Goal: Book appointment/travel/reservation

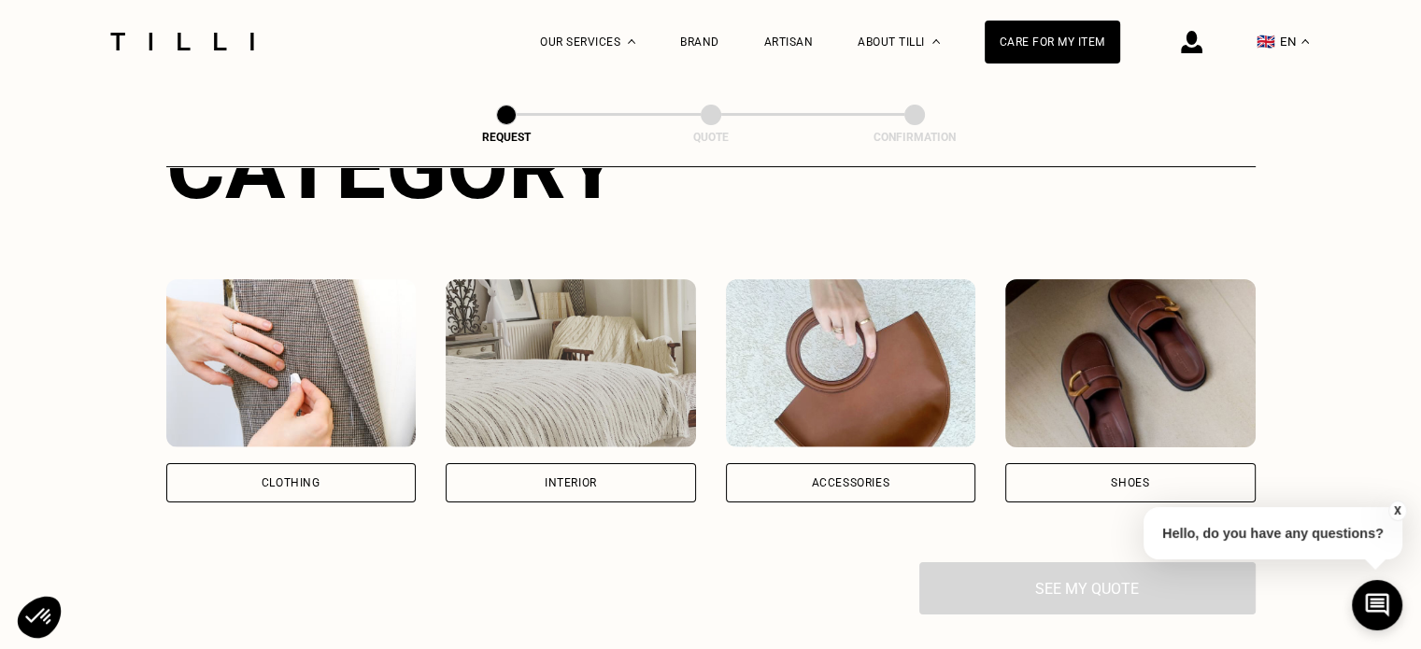
scroll to position [280, 0]
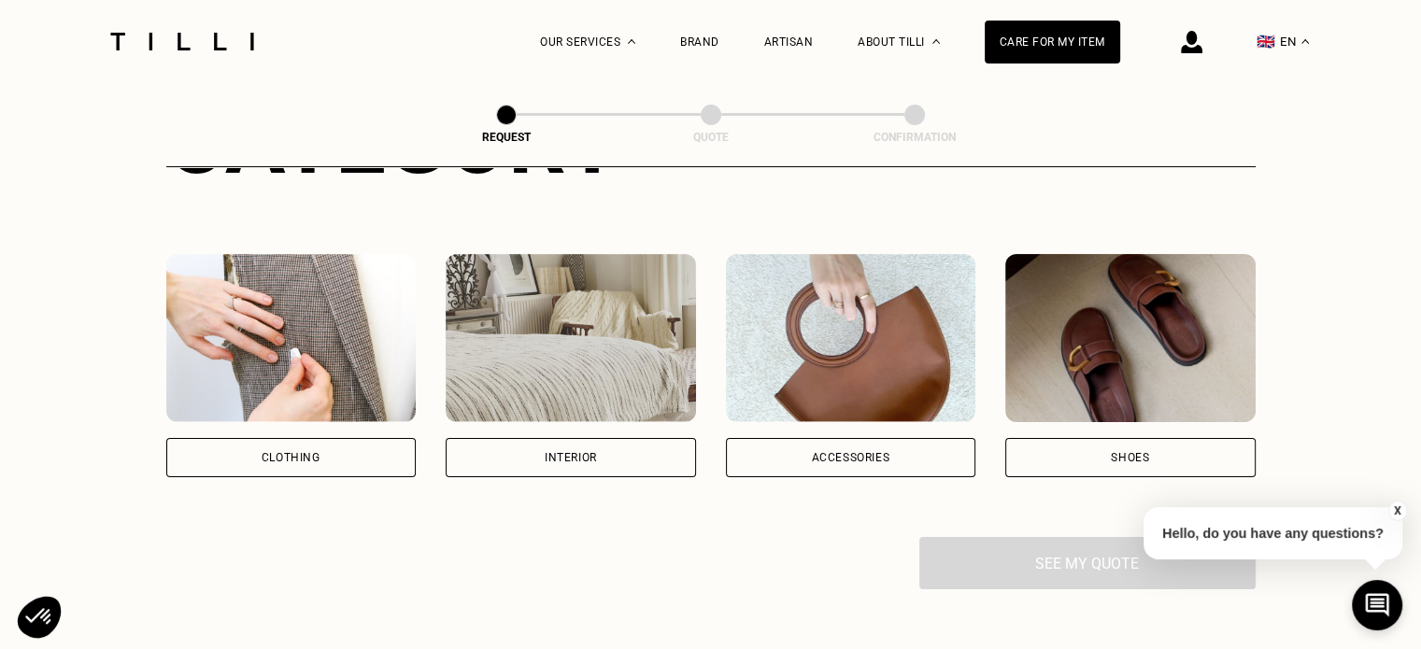
click at [355, 446] on div "Clothing" at bounding box center [291, 457] width 250 height 39
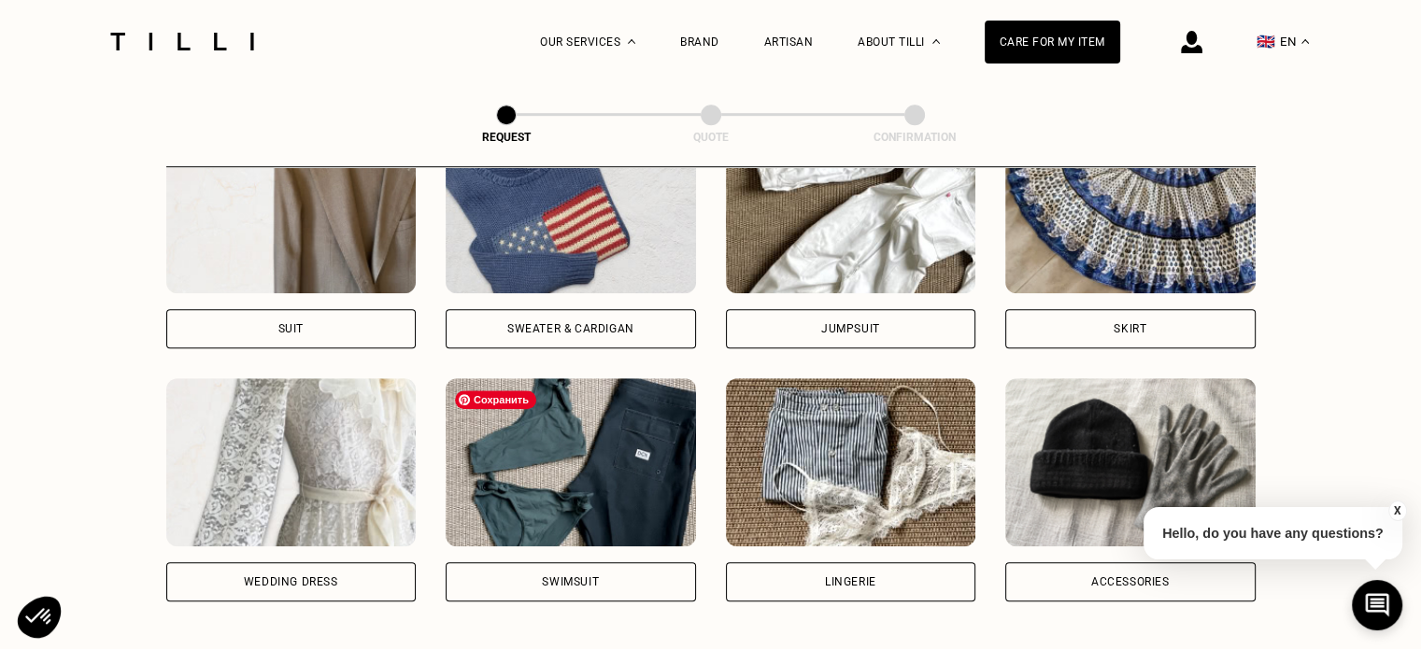
scroll to position [1077, 0]
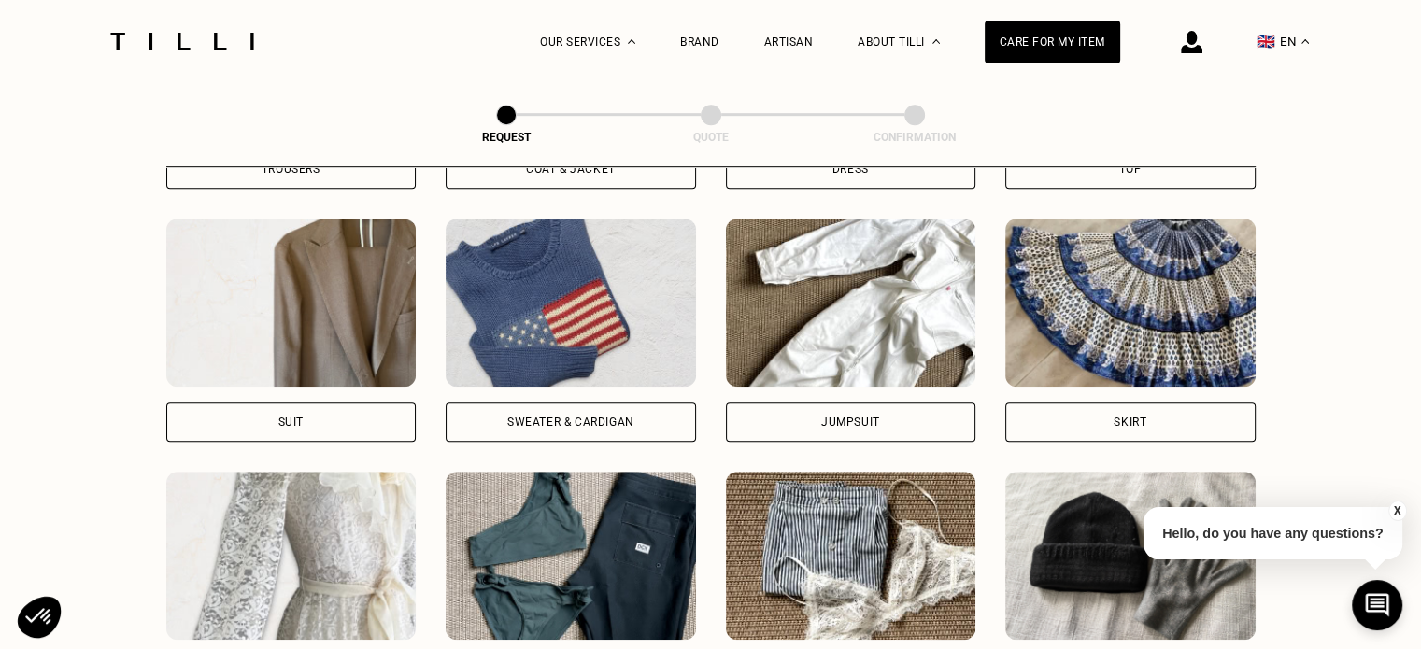
click at [1068, 421] on div "Skirt" at bounding box center [1131, 422] width 250 height 39
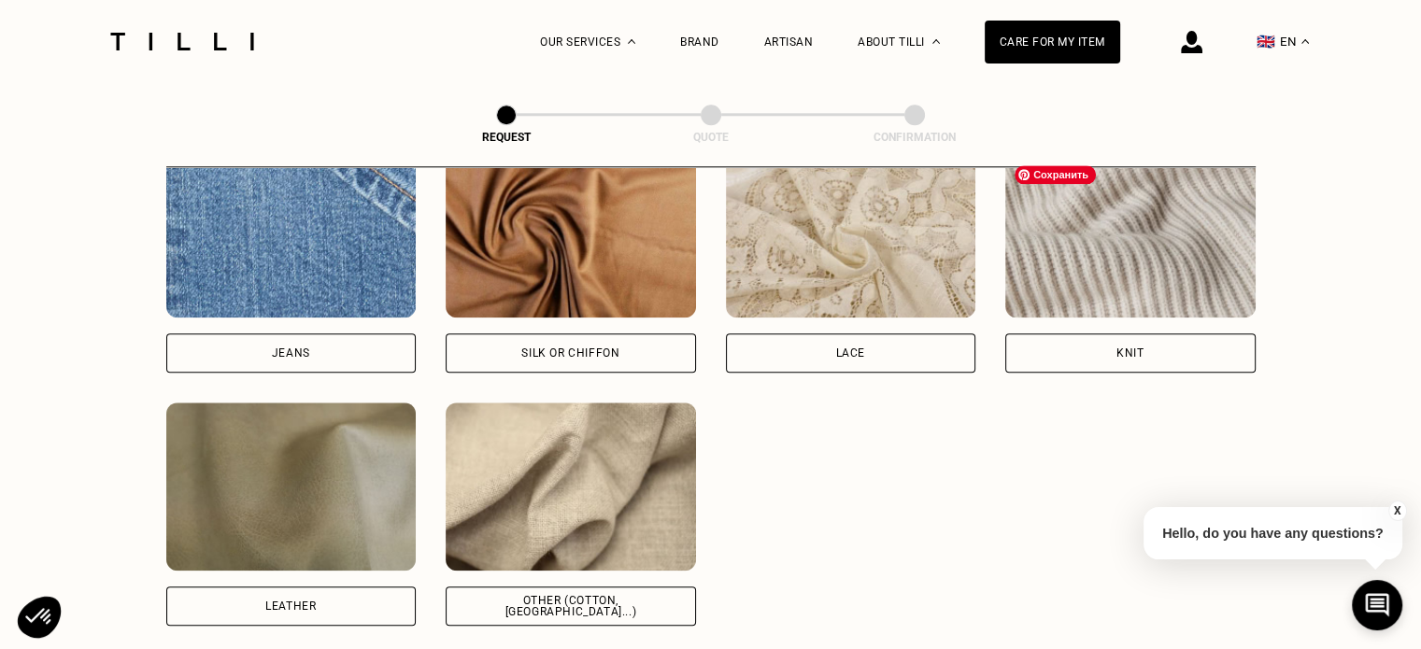
scroll to position [2092, 0]
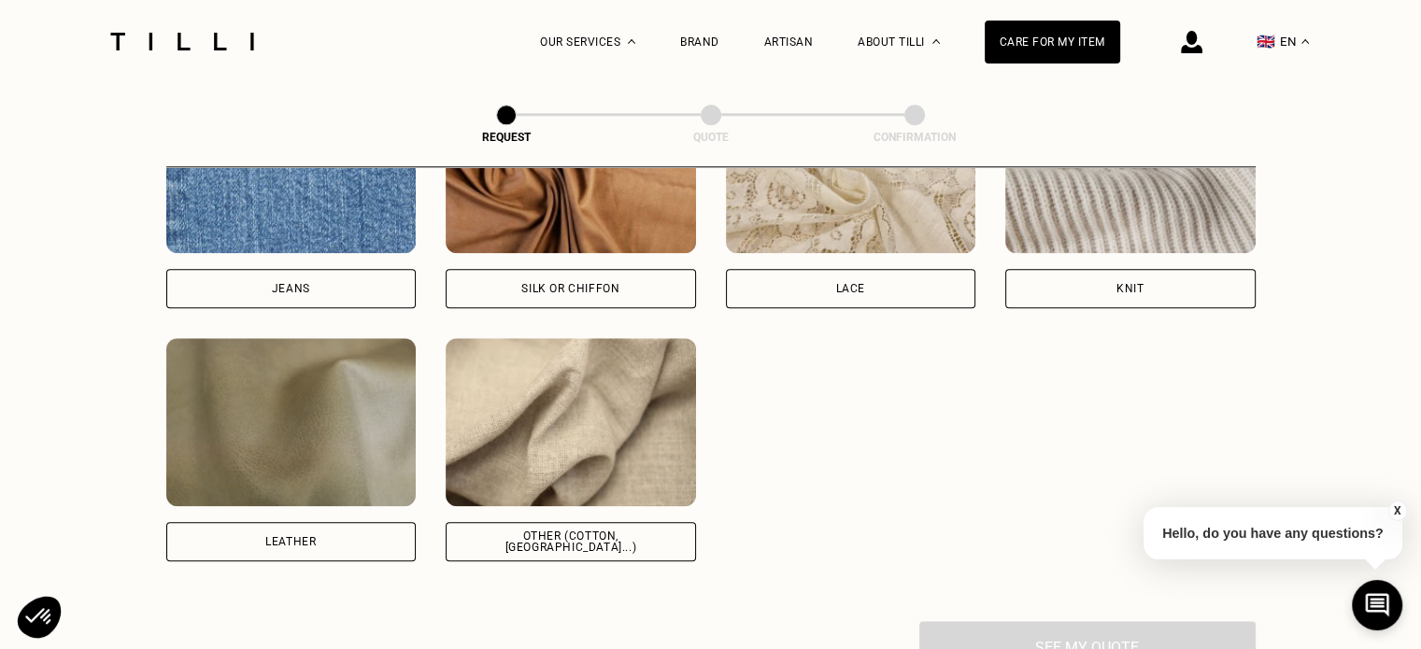
click at [635, 547] on div "Other (cotton, [GEOGRAPHIC_DATA]...)" at bounding box center [571, 542] width 219 height 22
select select "FR"
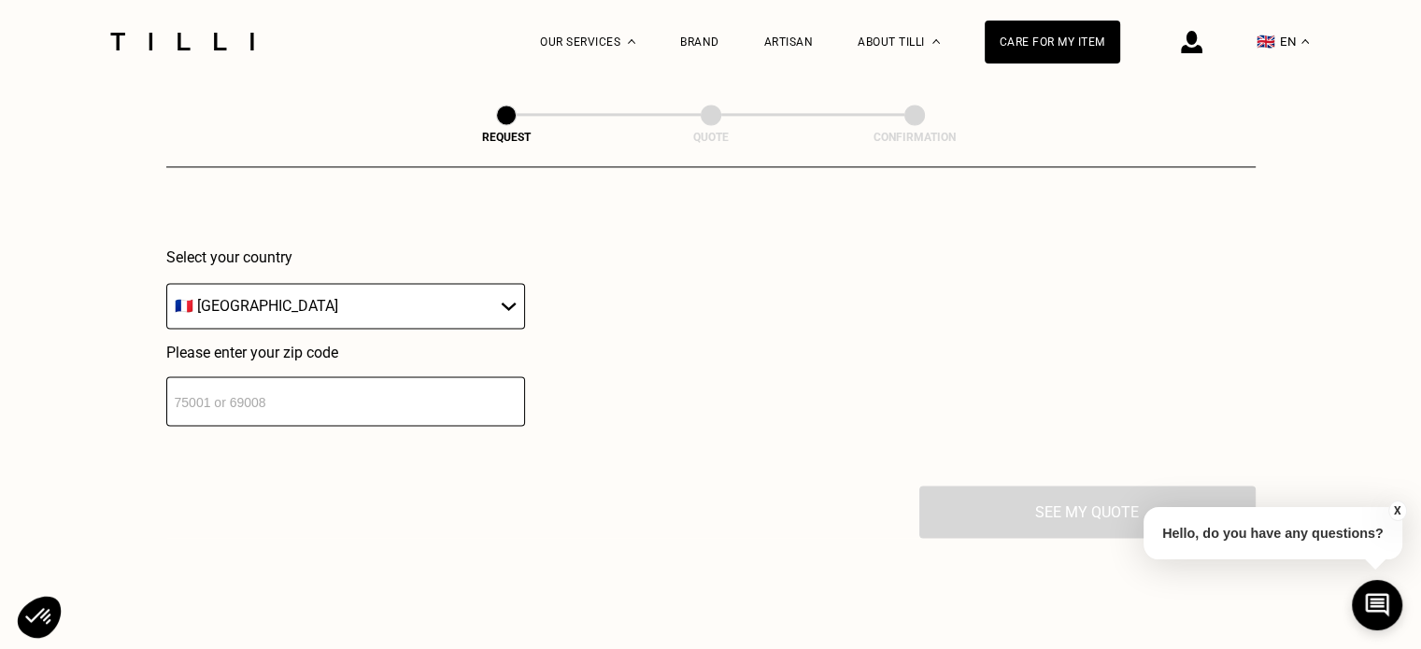
scroll to position [2697, 0]
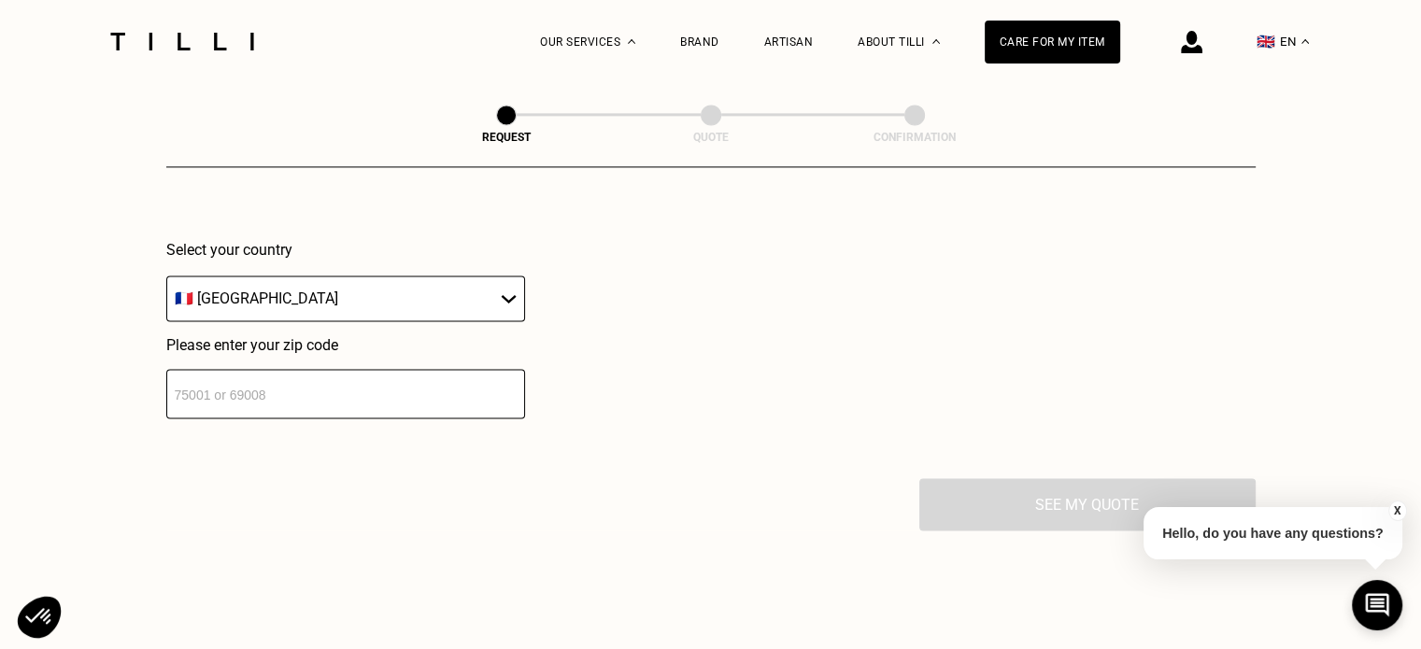
click at [332, 415] on input "number" at bounding box center [345, 394] width 359 height 50
type input "94290"
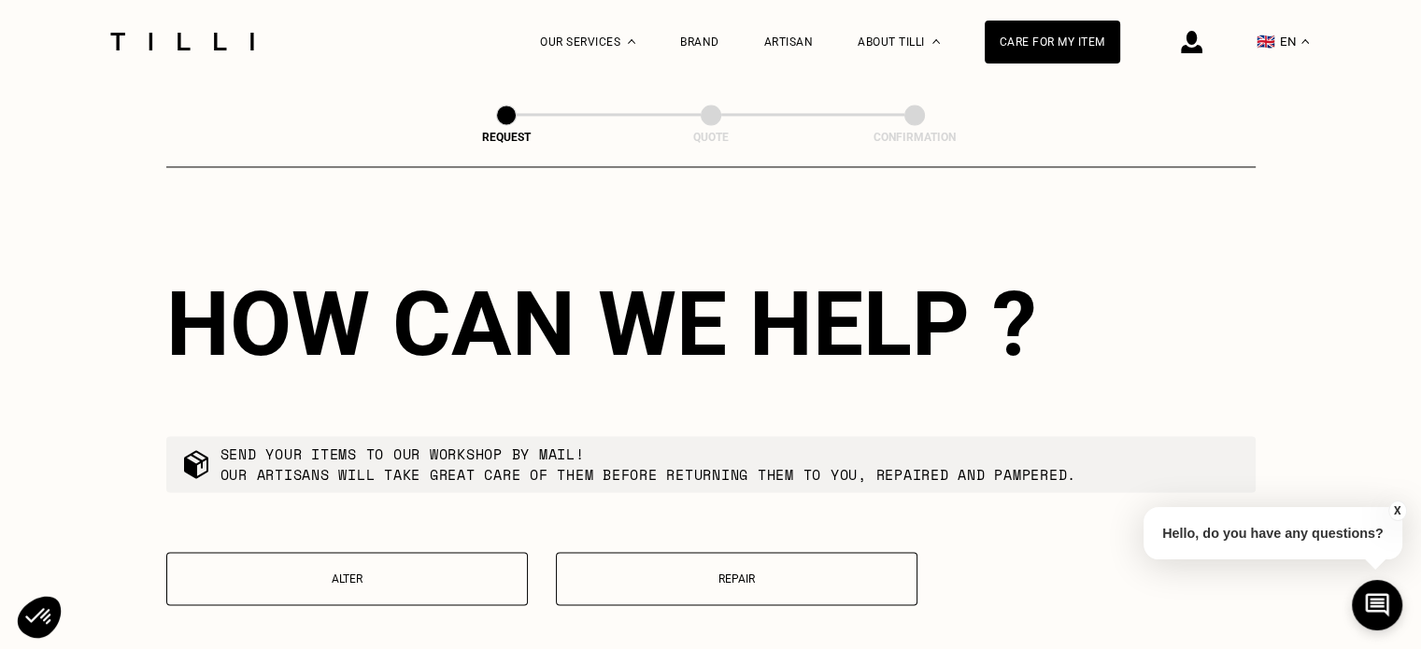
scroll to position [3144, 0]
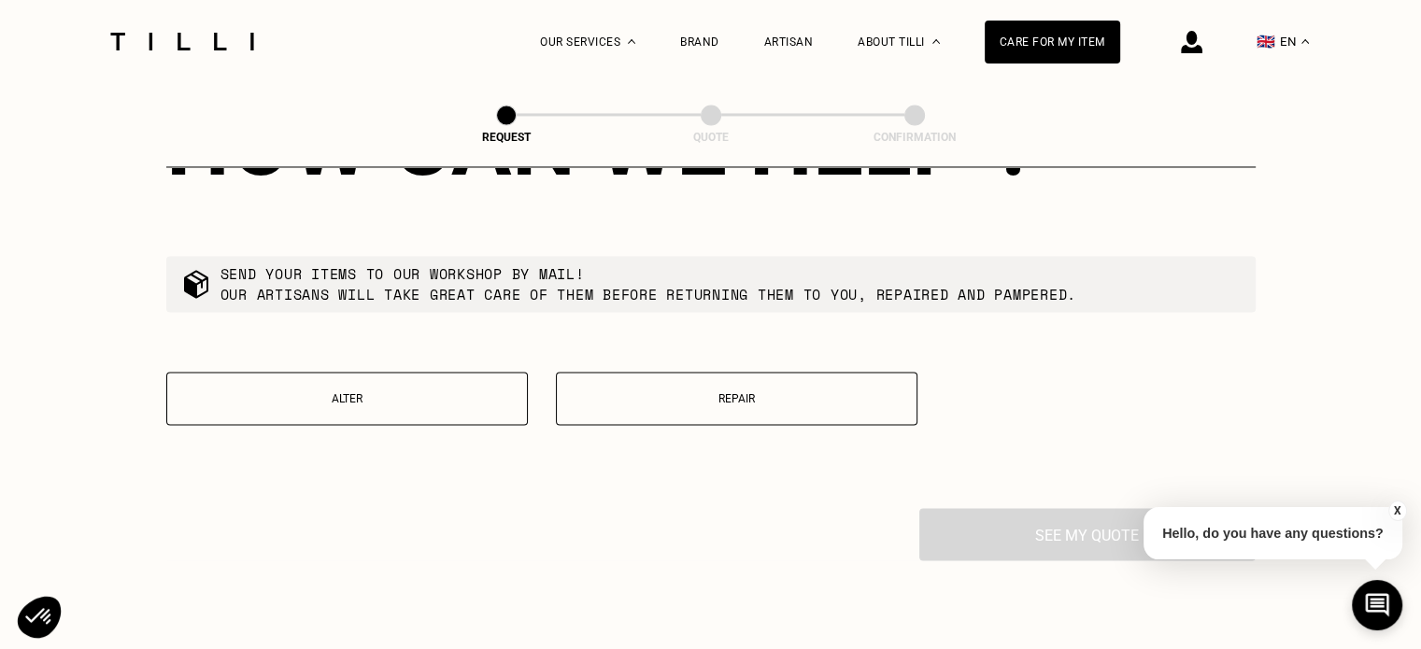
click at [567, 406] on p "Repair" at bounding box center [736, 398] width 341 height 13
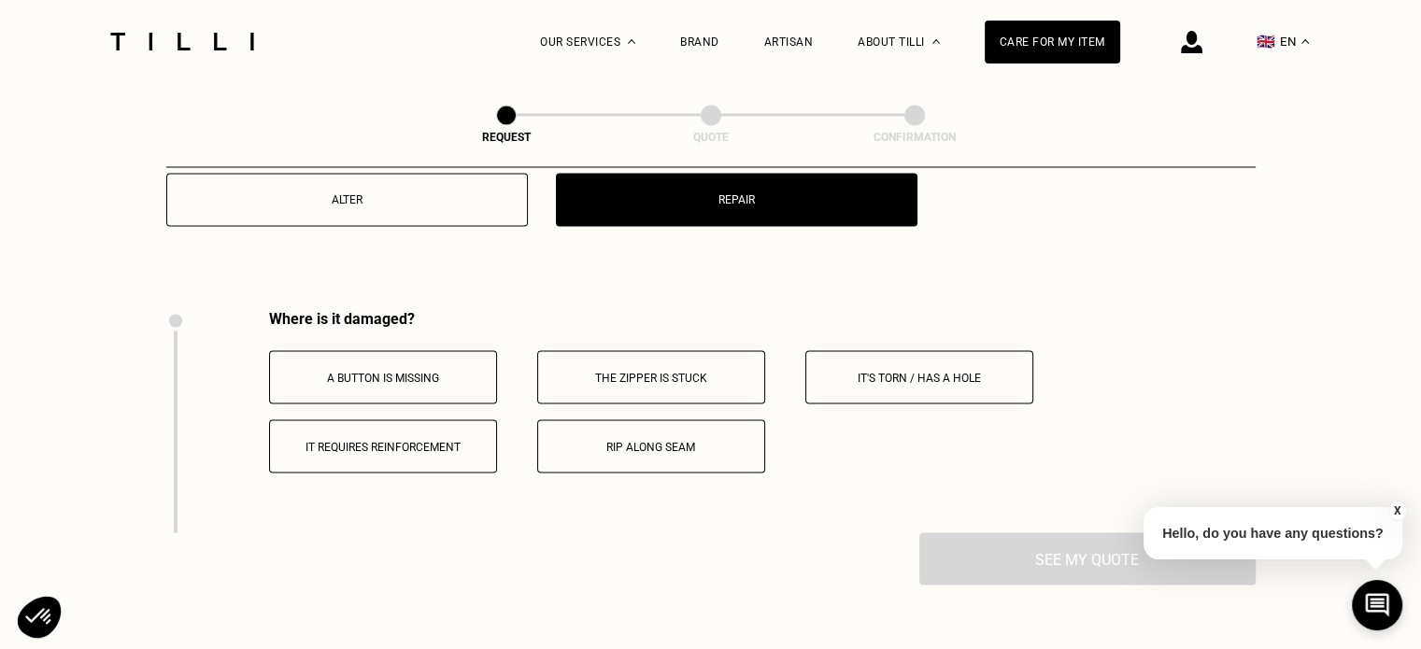
scroll to position [3265, 0]
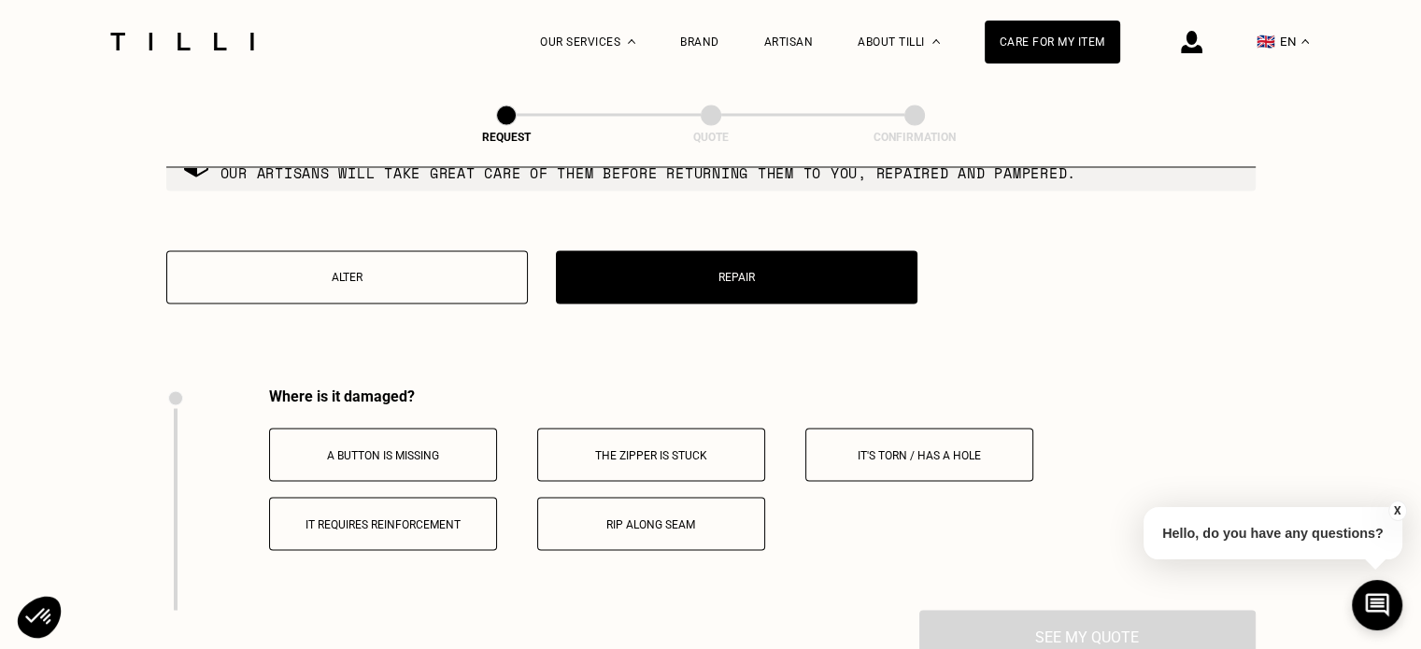
click at [418, 304] on button "Alter" at bounding box center [347, 276] width 362 height 53
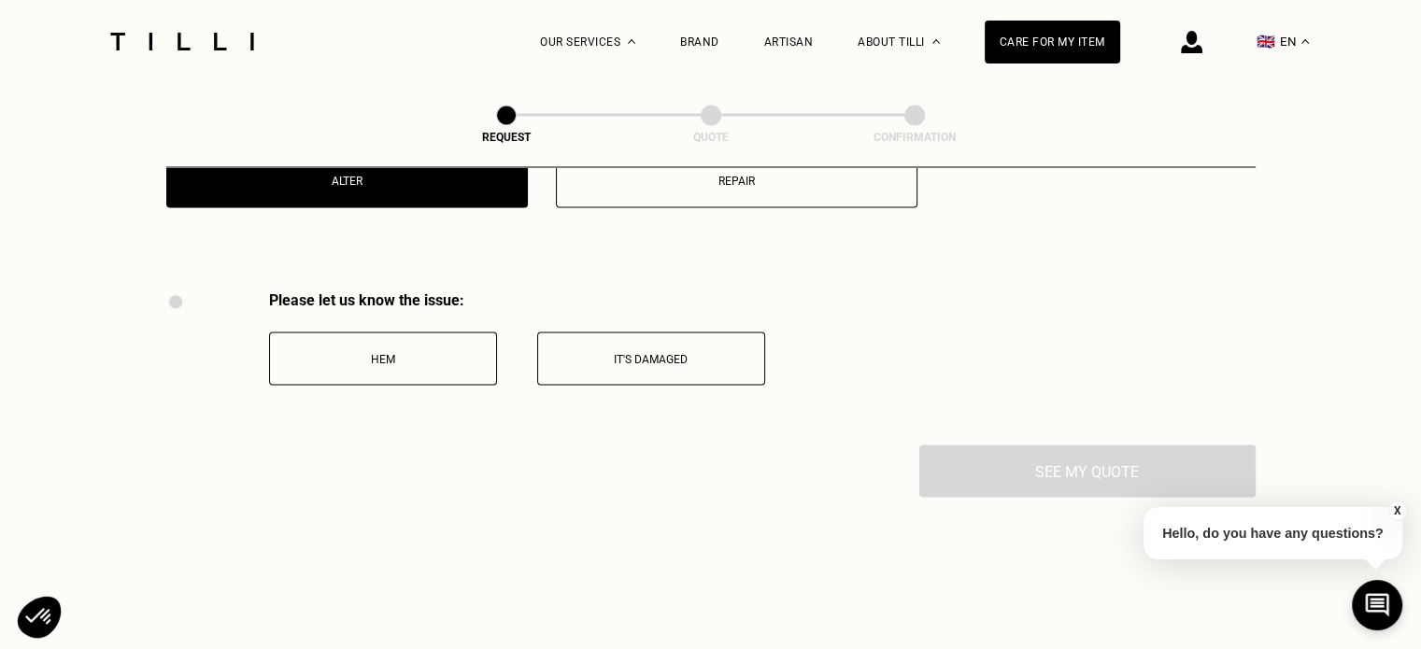
scroll to position [3268, 0]
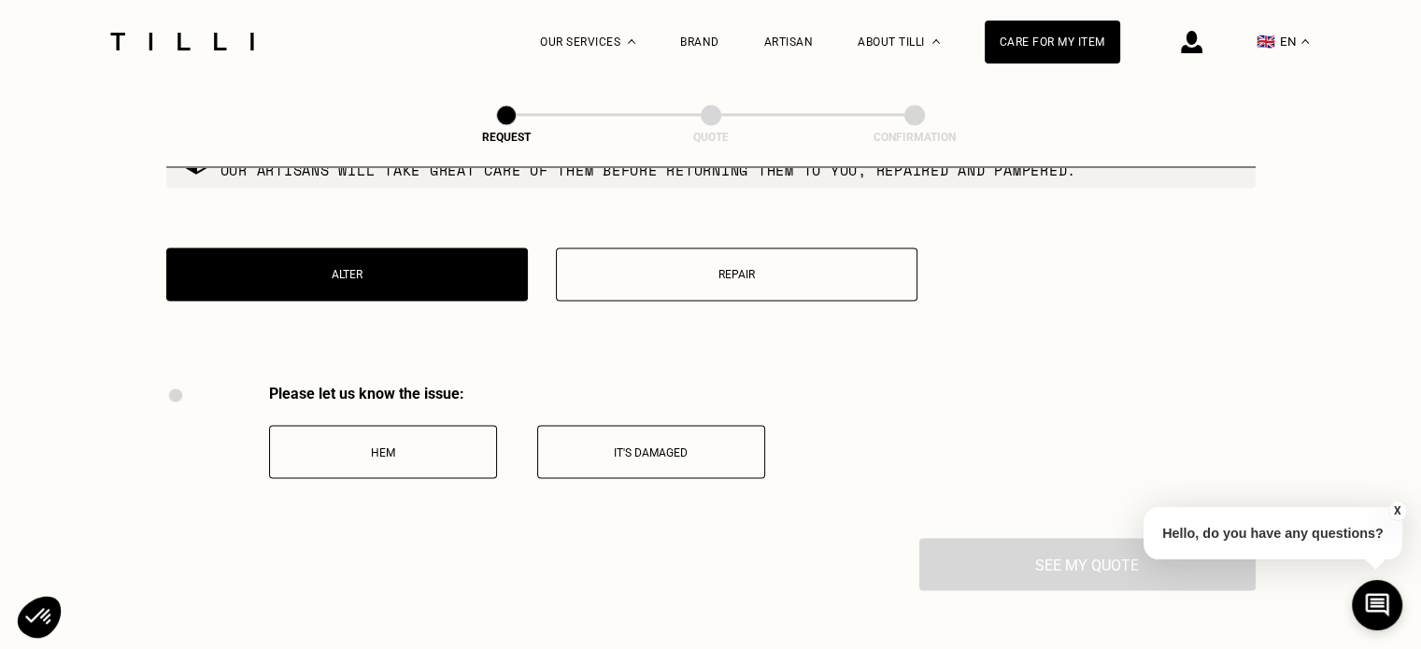
click at [581, 459] on p "It's damaged" at bounding box center [651, 452] width 207 height 13
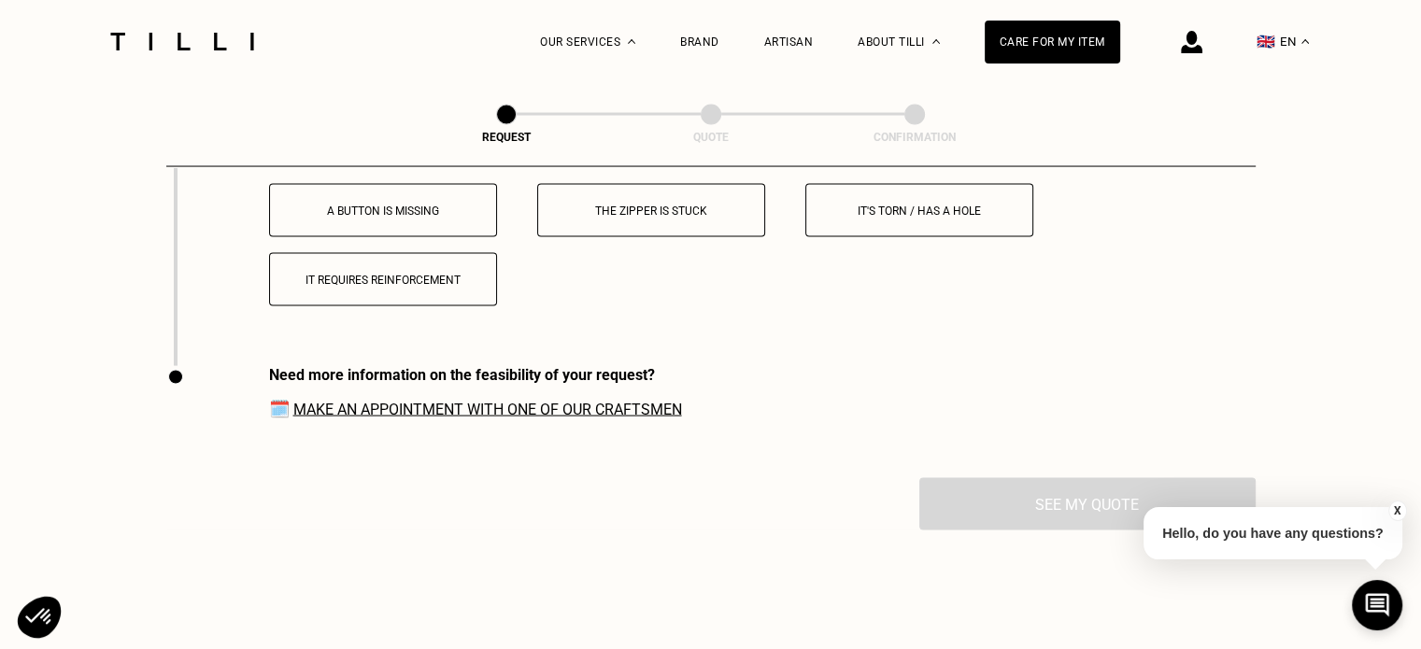
scroll to position [3678, 0]
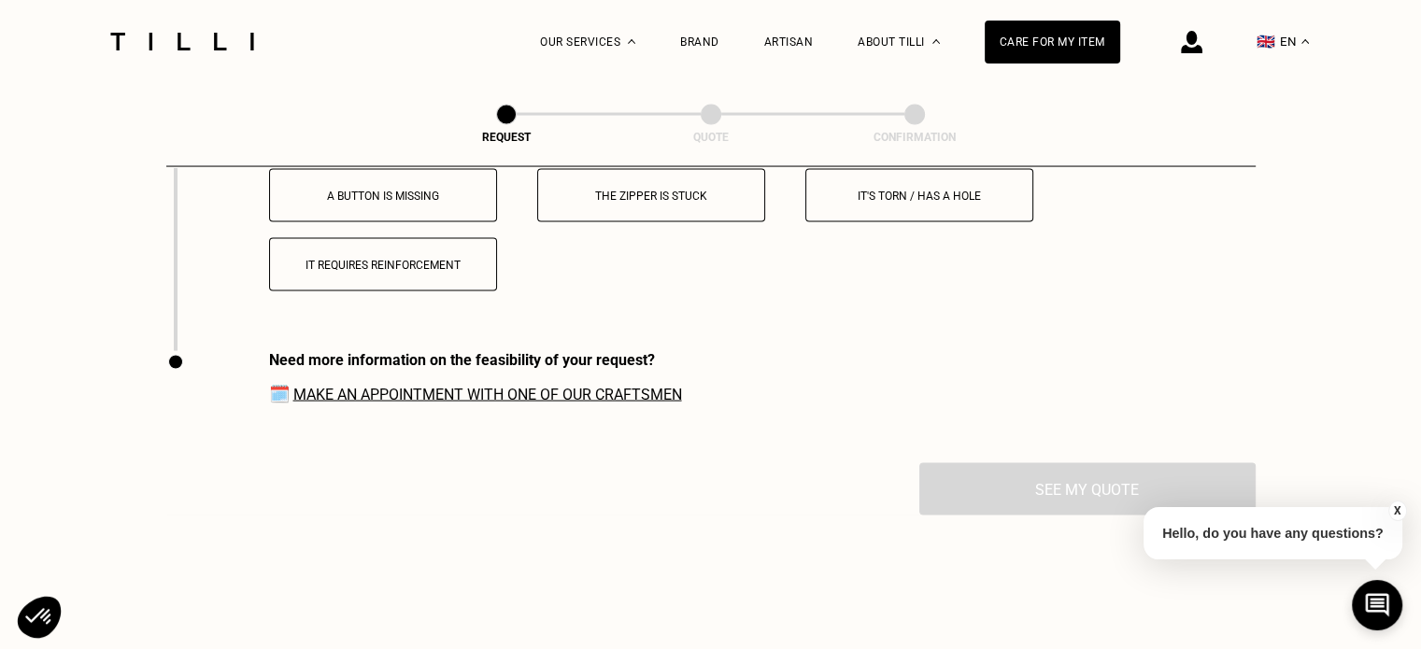
click at [459, 222] on button "A button is missing" at bounding box center [383, 195] width 228 height 53
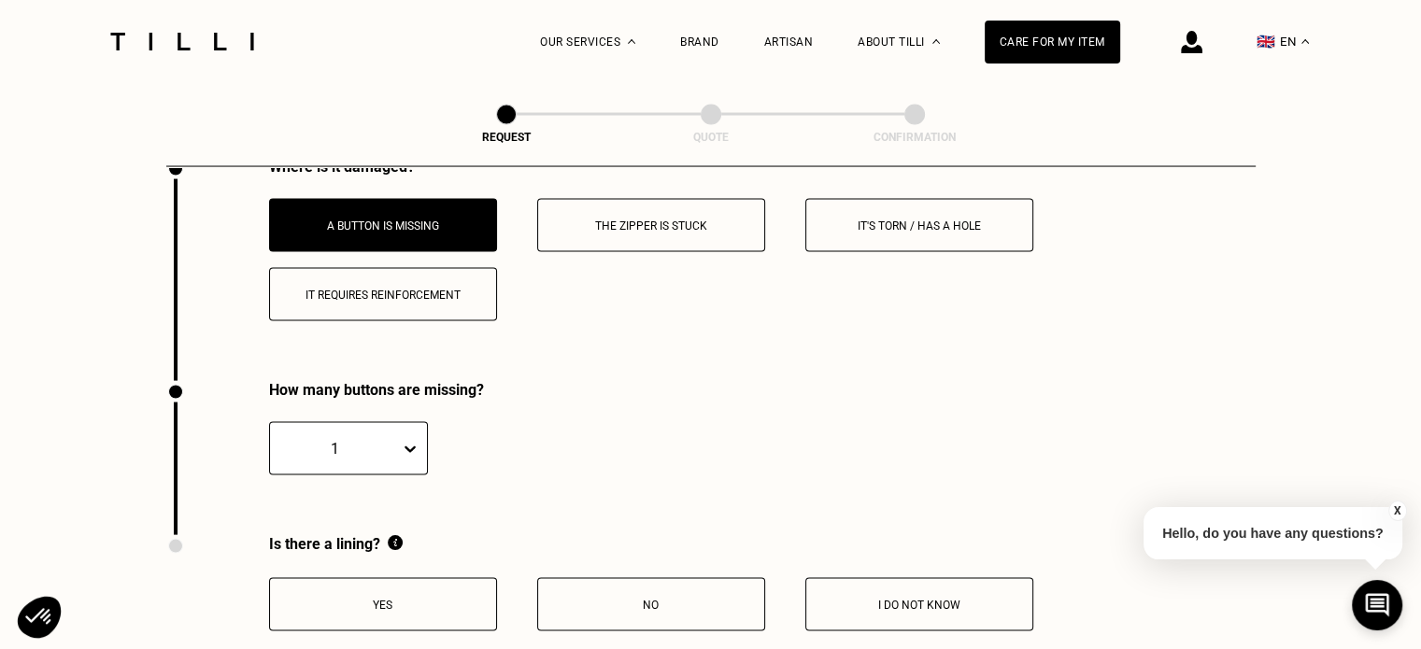
scroll to position [3646, 0]
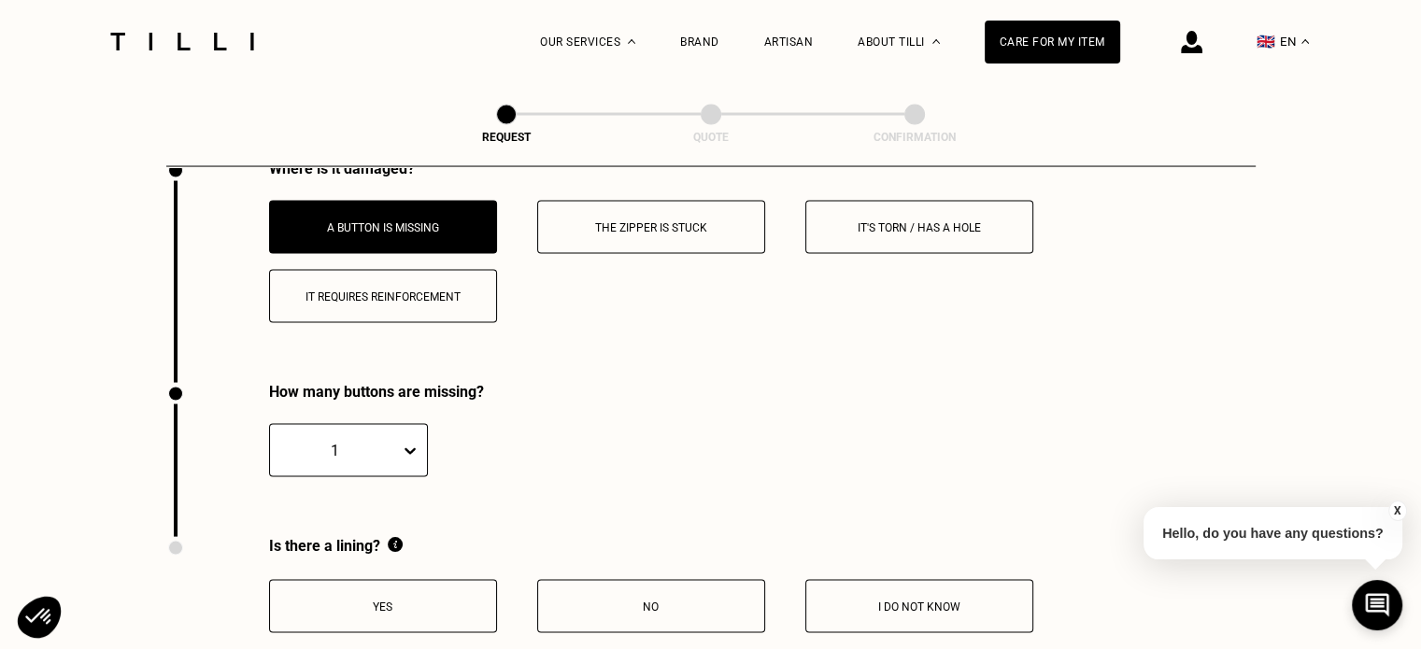
click at [607, 235] on p "The zipper is stuck" at bounding box center [651, 227] width 207 height 13
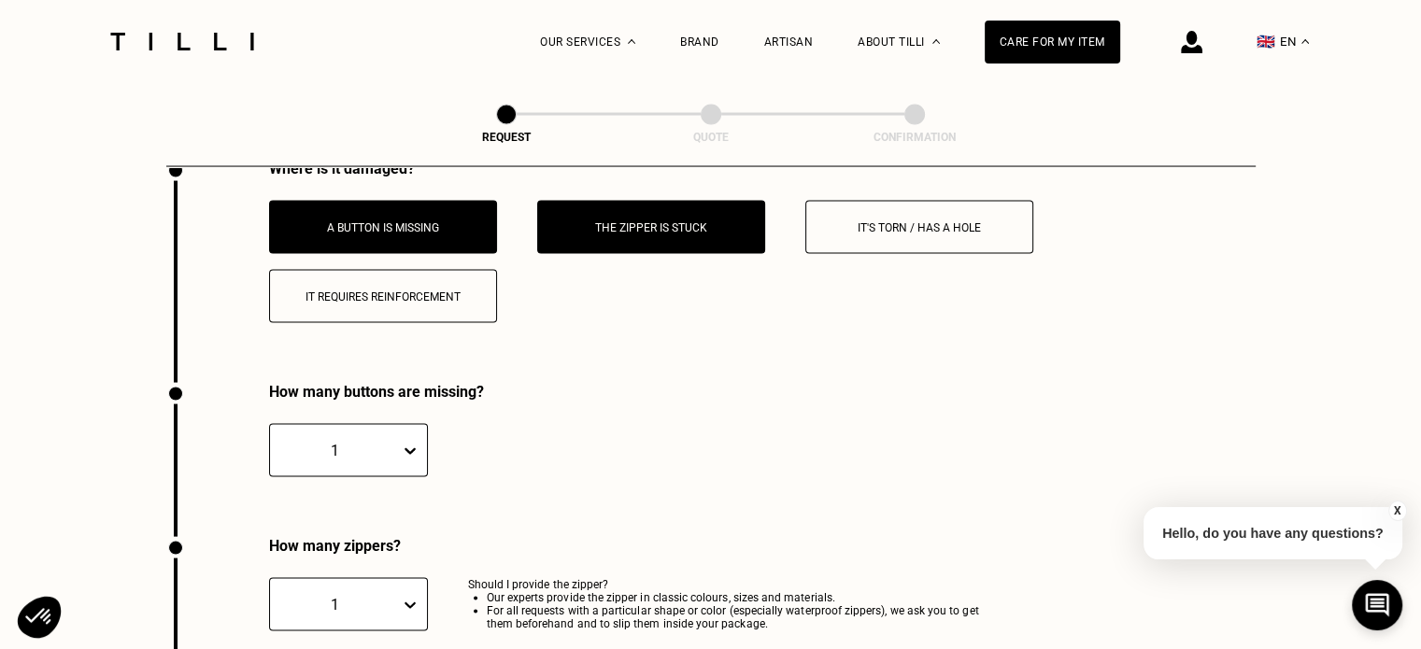
click at [841, 254] on button "It's torn / has a hole" at bounding box center [920, 227] width 228 height 53
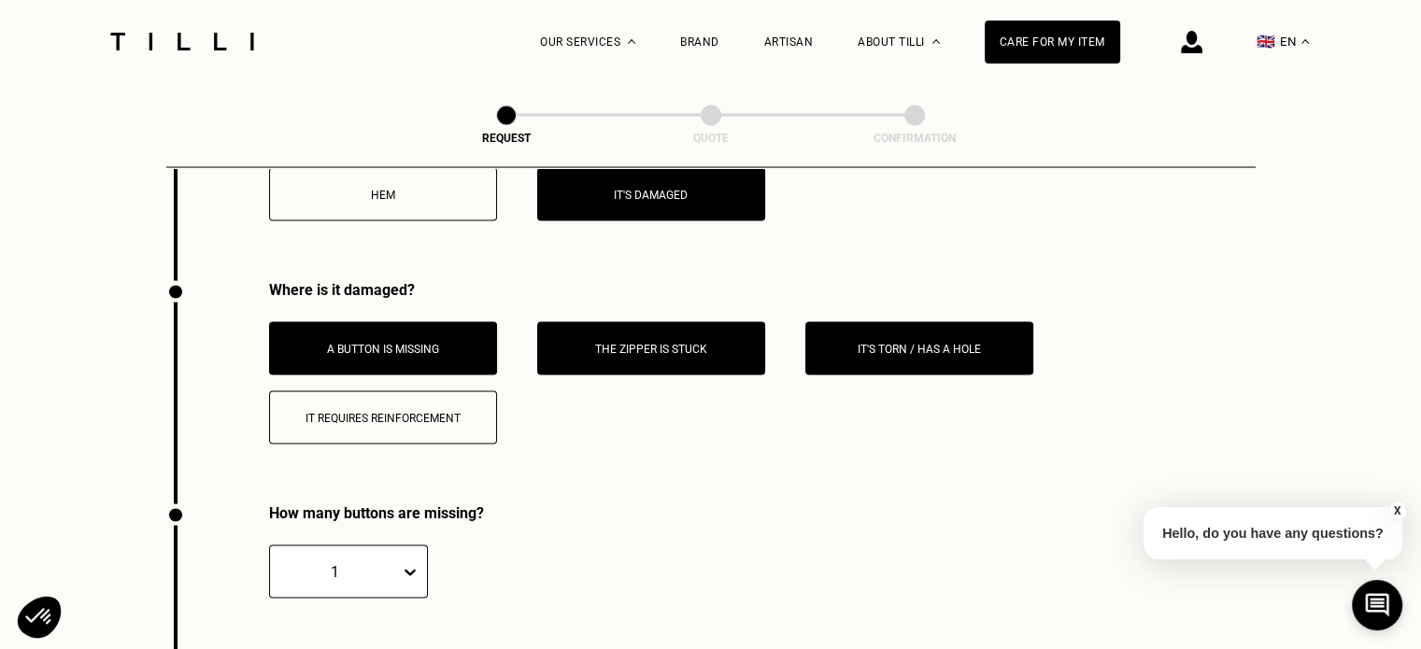
scroll to position [3460, 0]
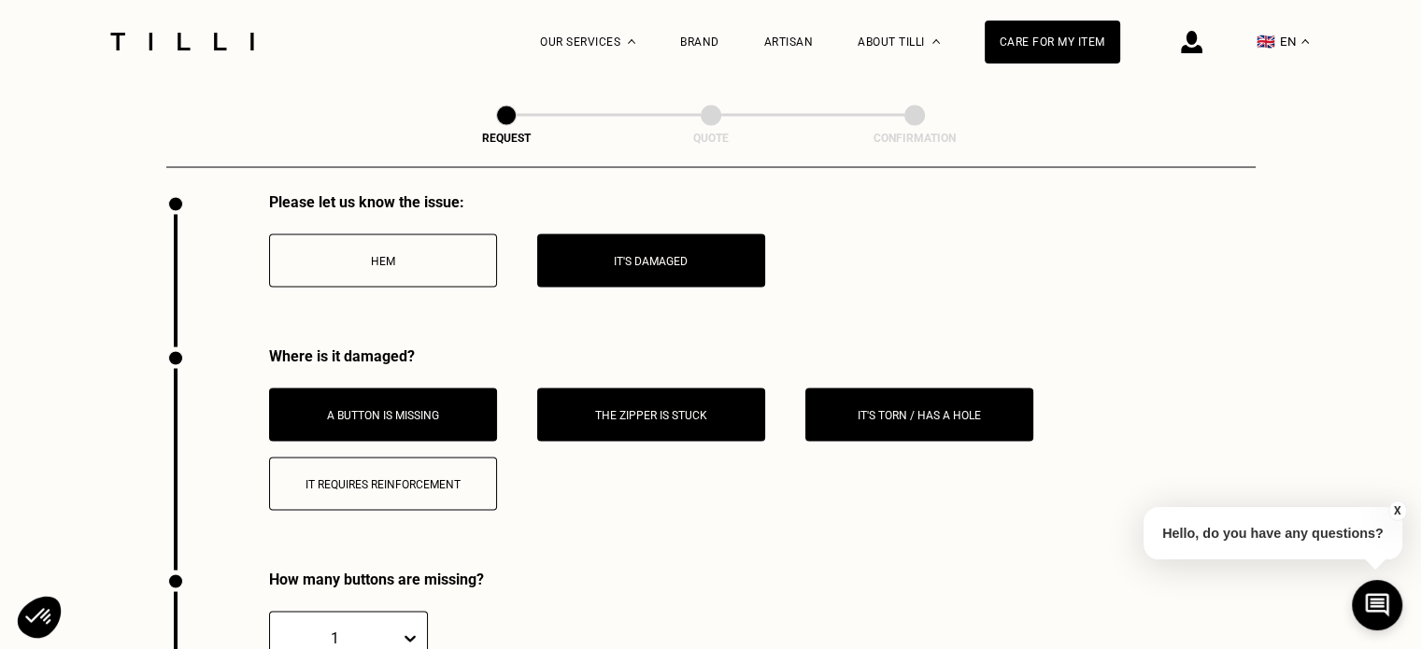
click at [437, 284] on button "Hem" at bounding box center [383, 260] width 228 height 53
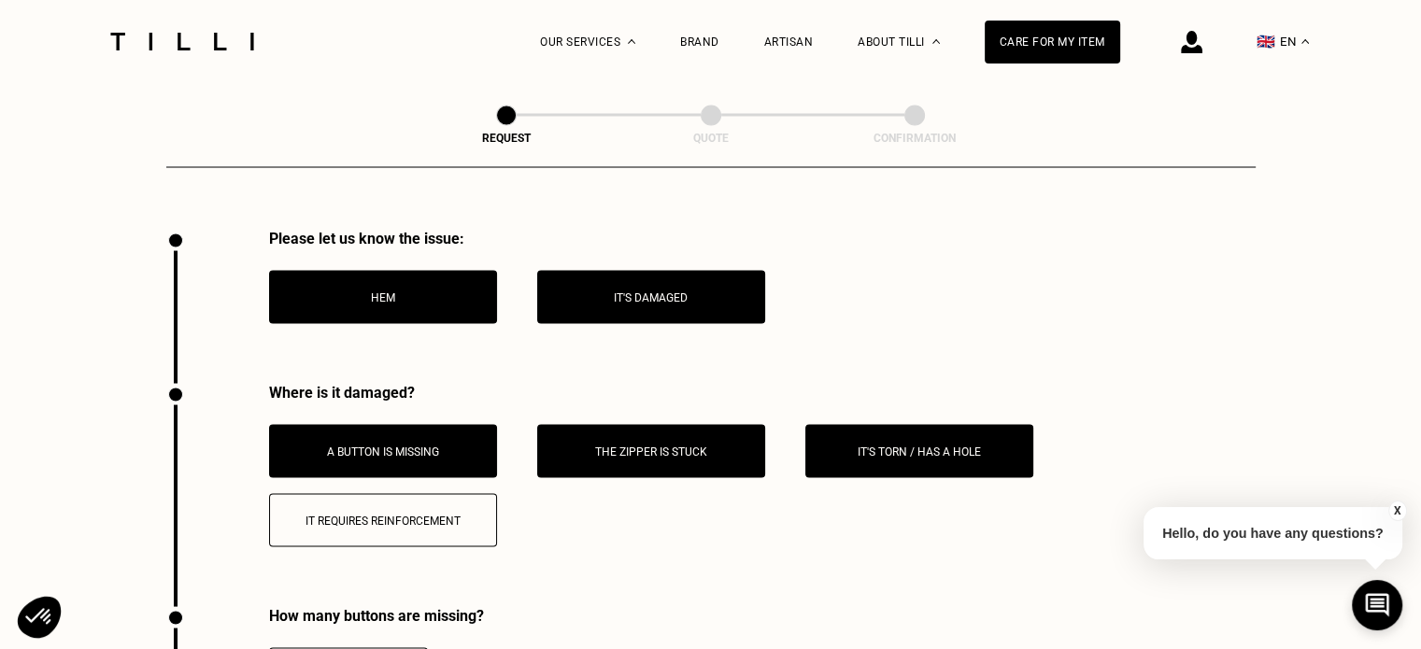
click at [649, 304] on p "It's damaged" at bounding box center [651, 297] width 207 height 13
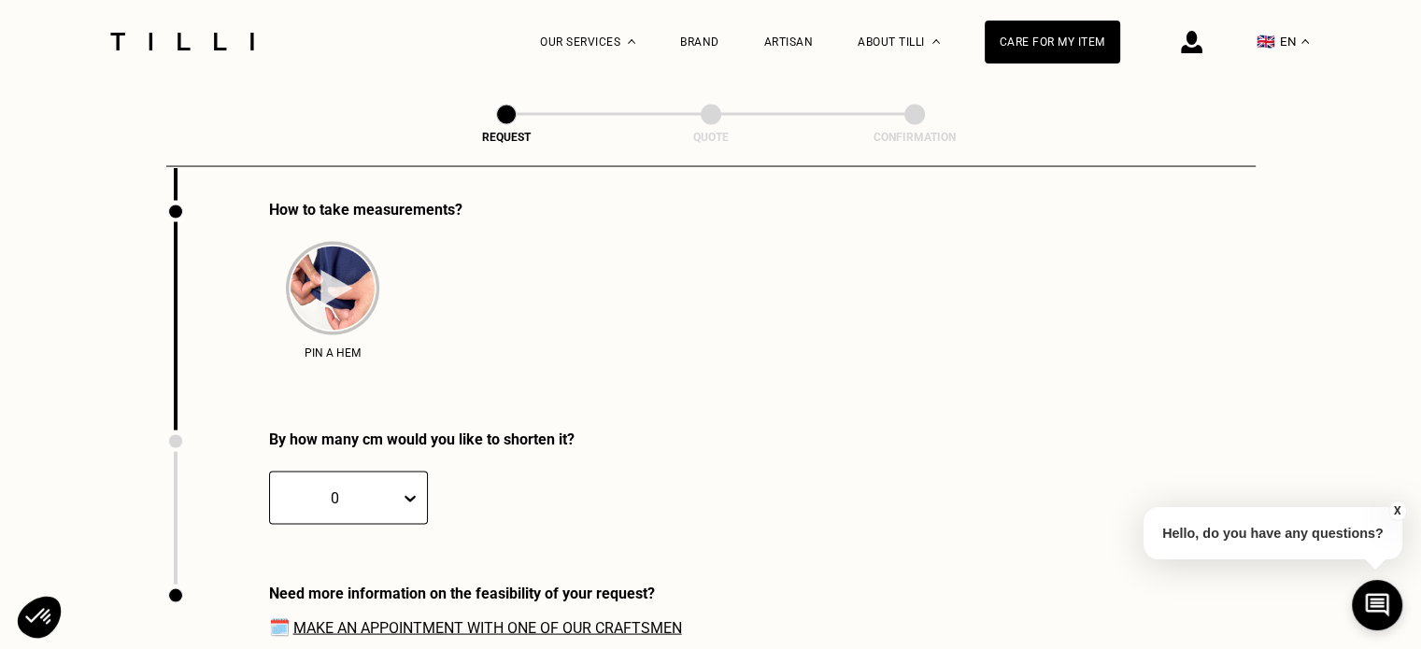
scroll to position [3610, 0]
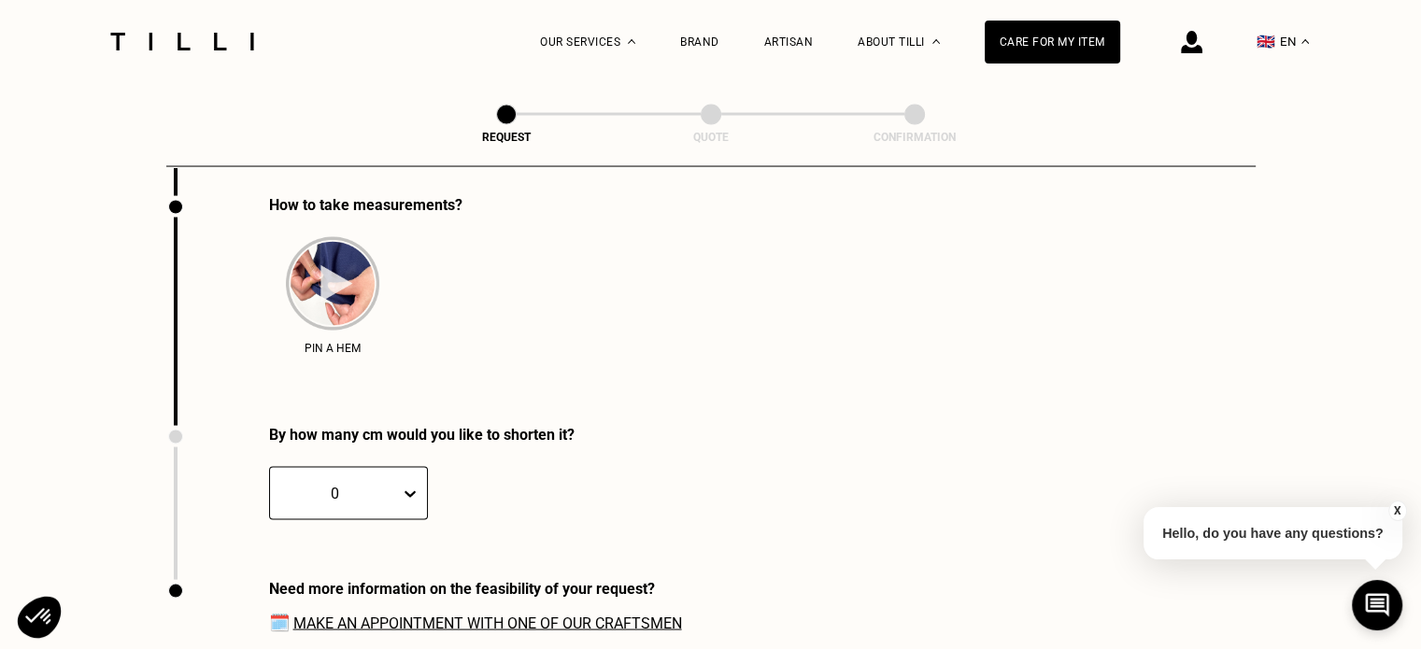
click at [537, 83] on button "It's damaged" at bounding box center [651, 109] width 228 height 53
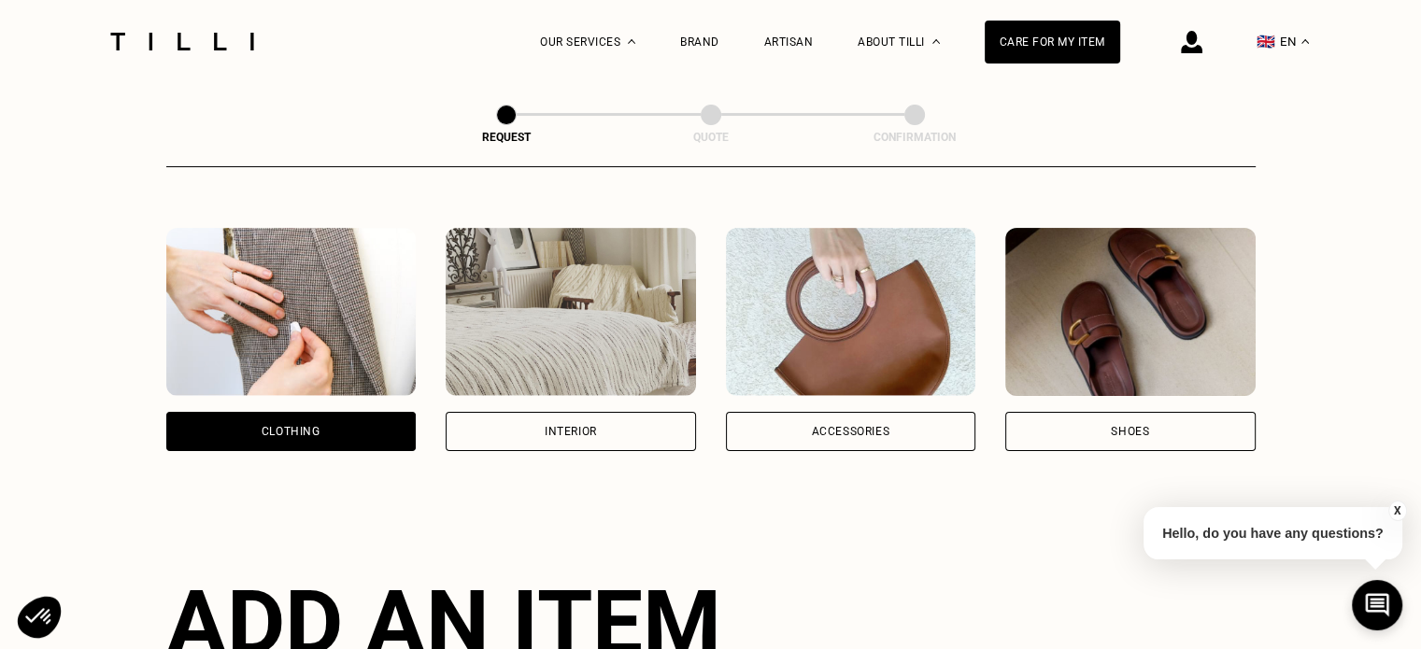
scroll to position [246, 0]
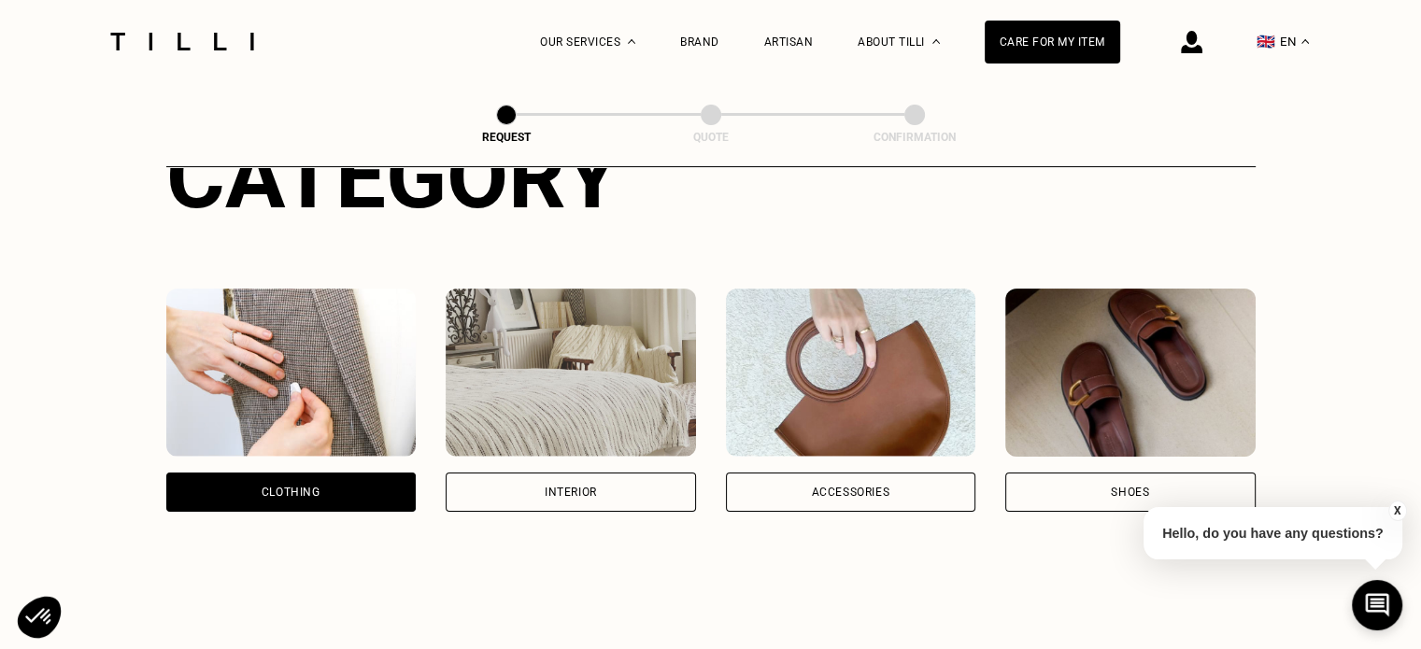
click at [858, 505] on div "Accessories" at bounding box center [851, 492] width 250 height 39
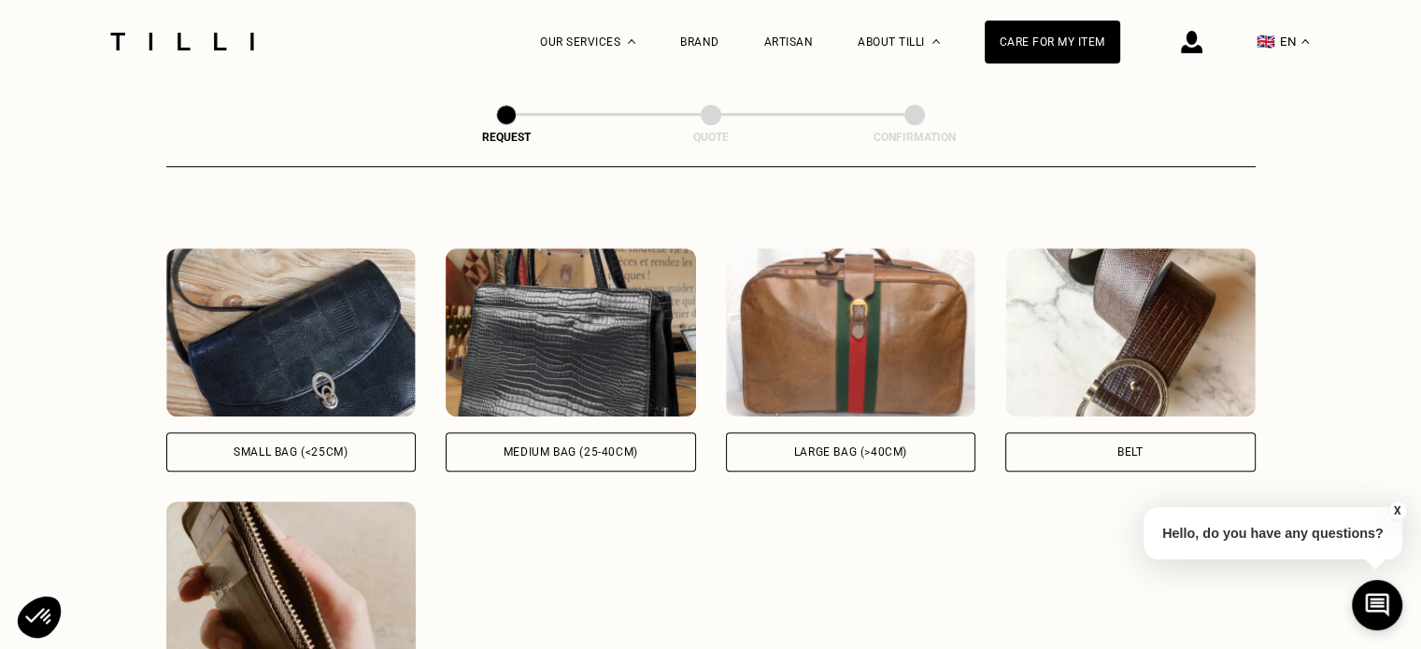
scroll to position [796, 0]
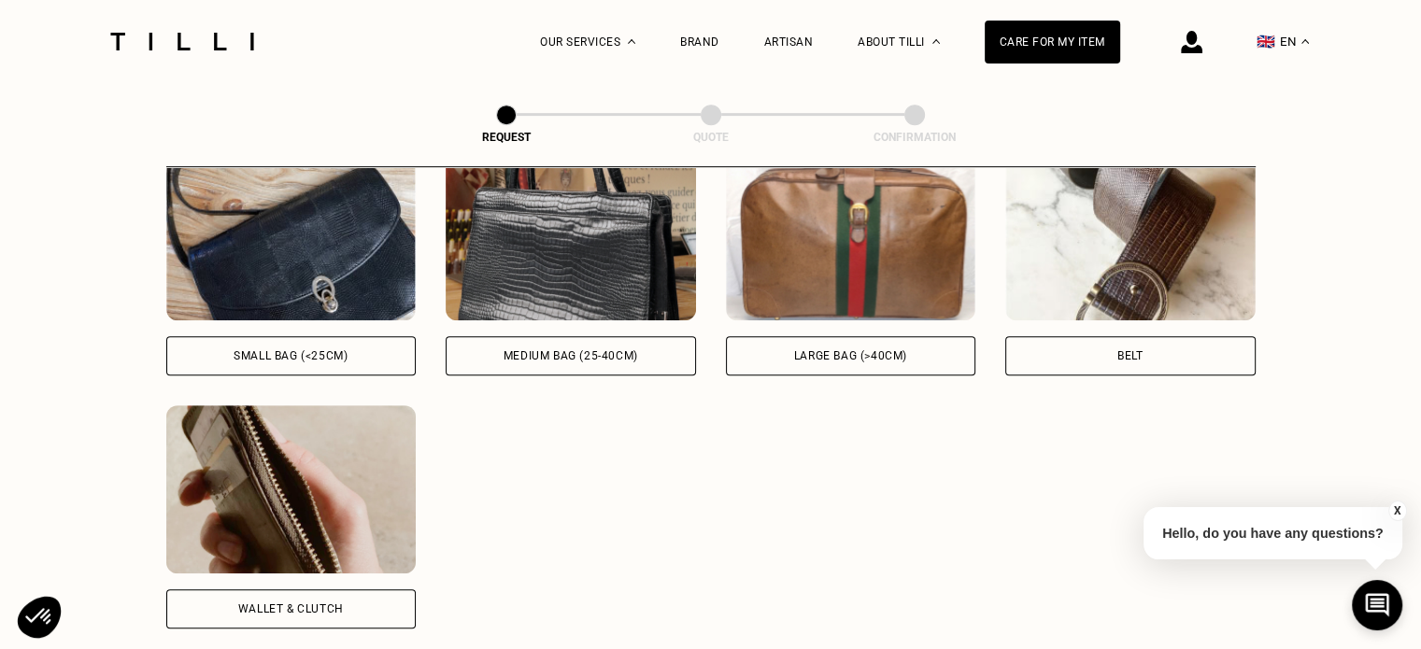
click at [1116, 368] on div "Belt" at bounding box center [1131, 355] width 250 height 39
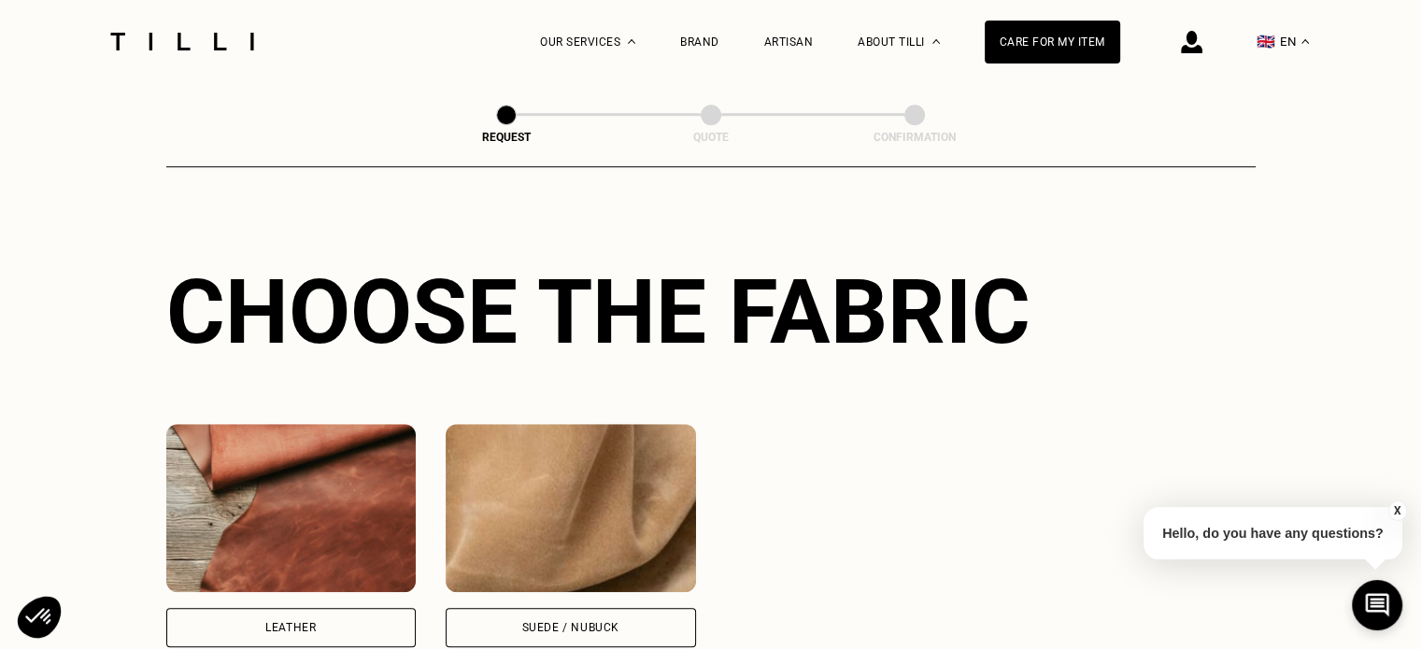
scroll to position [1465, 0]
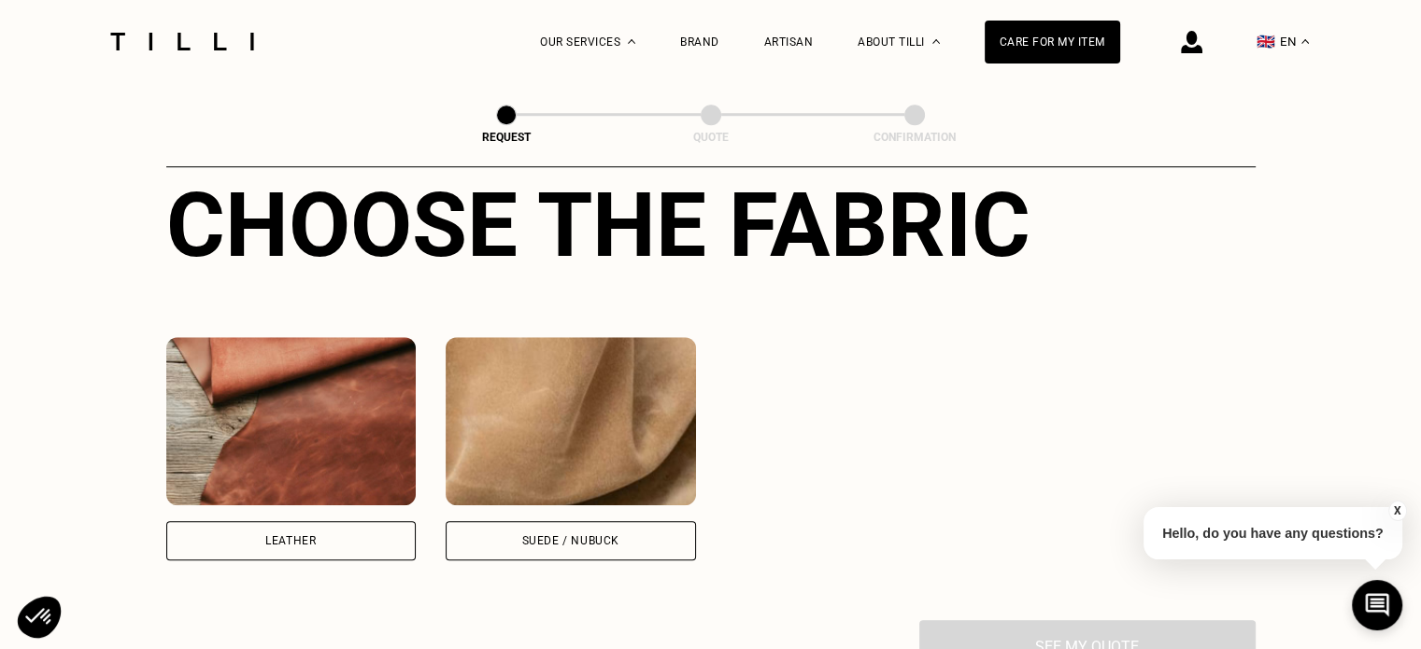
click at [314, 538] on div "Leather" at bounding box center [291, 540] width 250 height 39
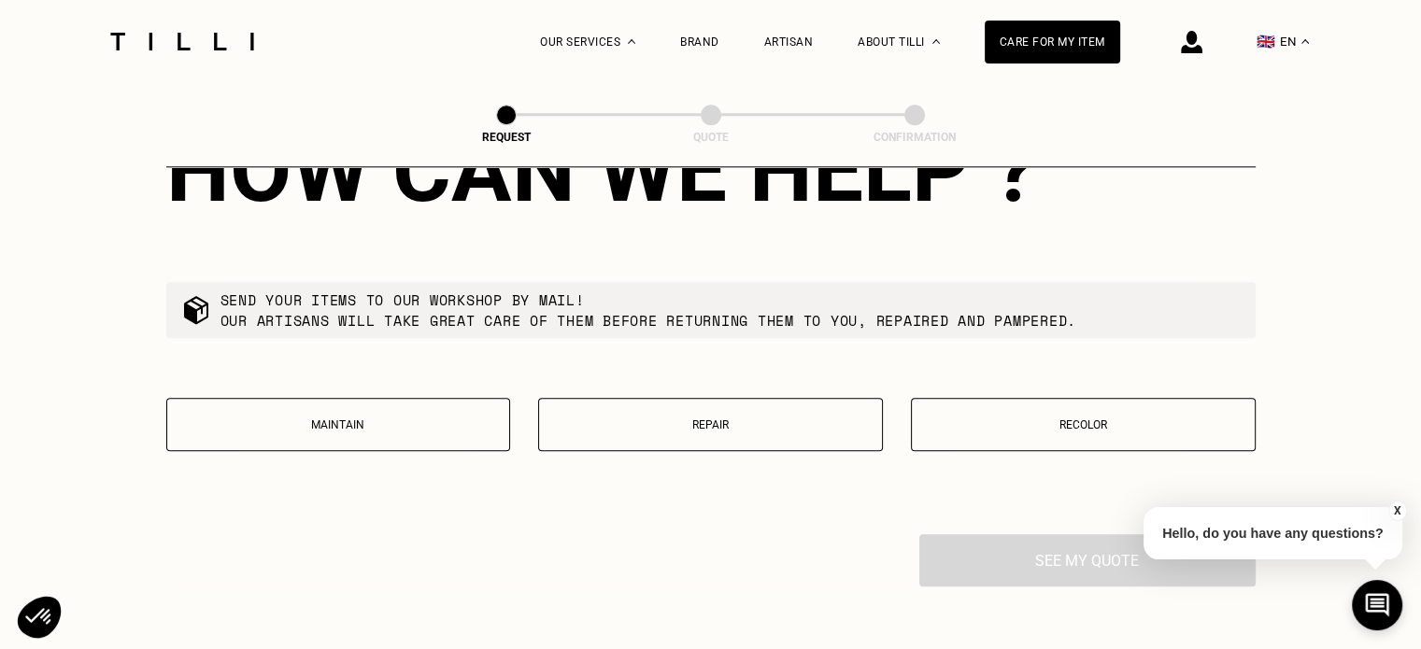
scroll to position [2069, 0]
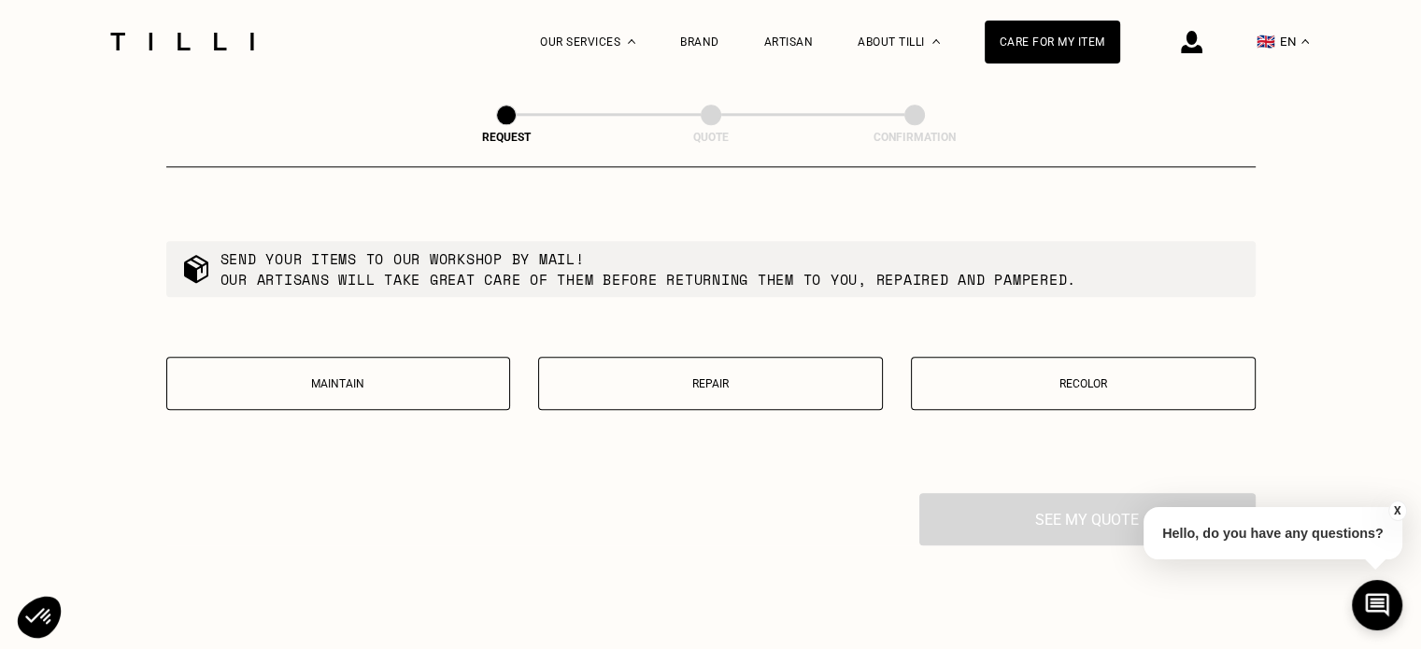
click at [804, 391] on p "Repair" at bounding box center [711, 384] width 324 height 13
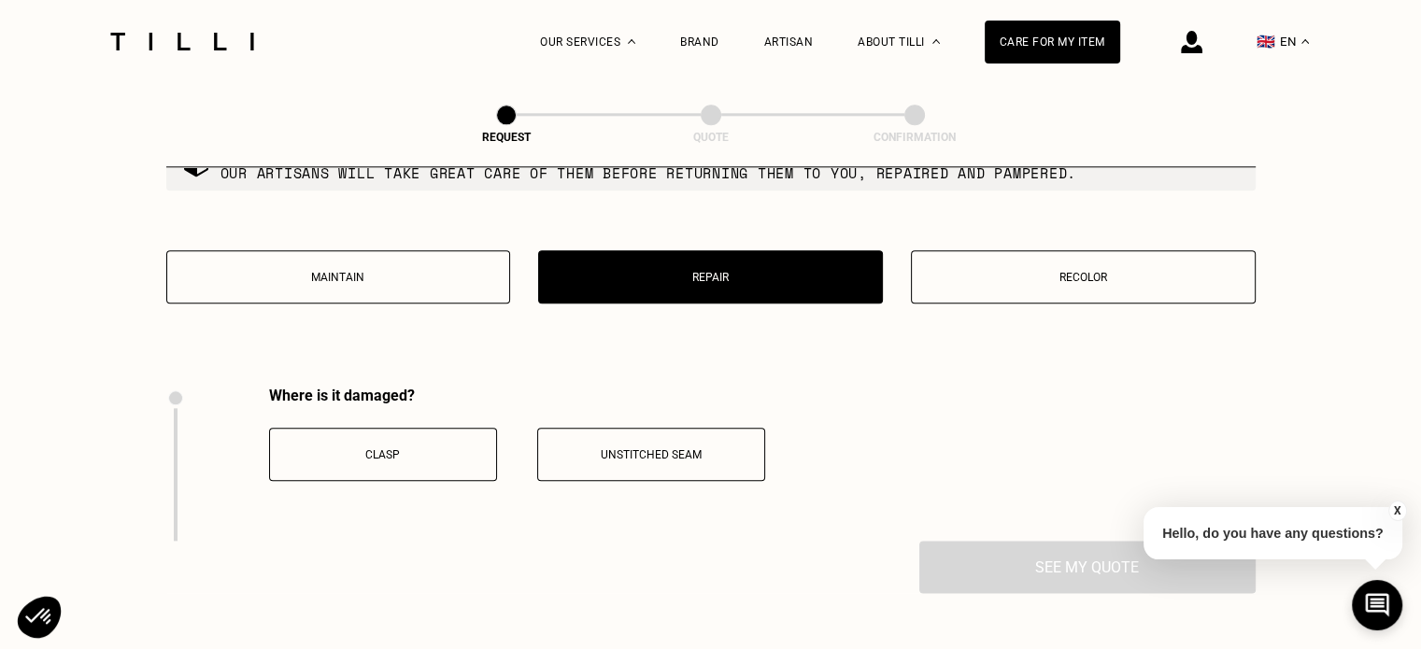
click at [422, 284] on p "Maintain" at bounding box center [339, 277] width 324 height 13
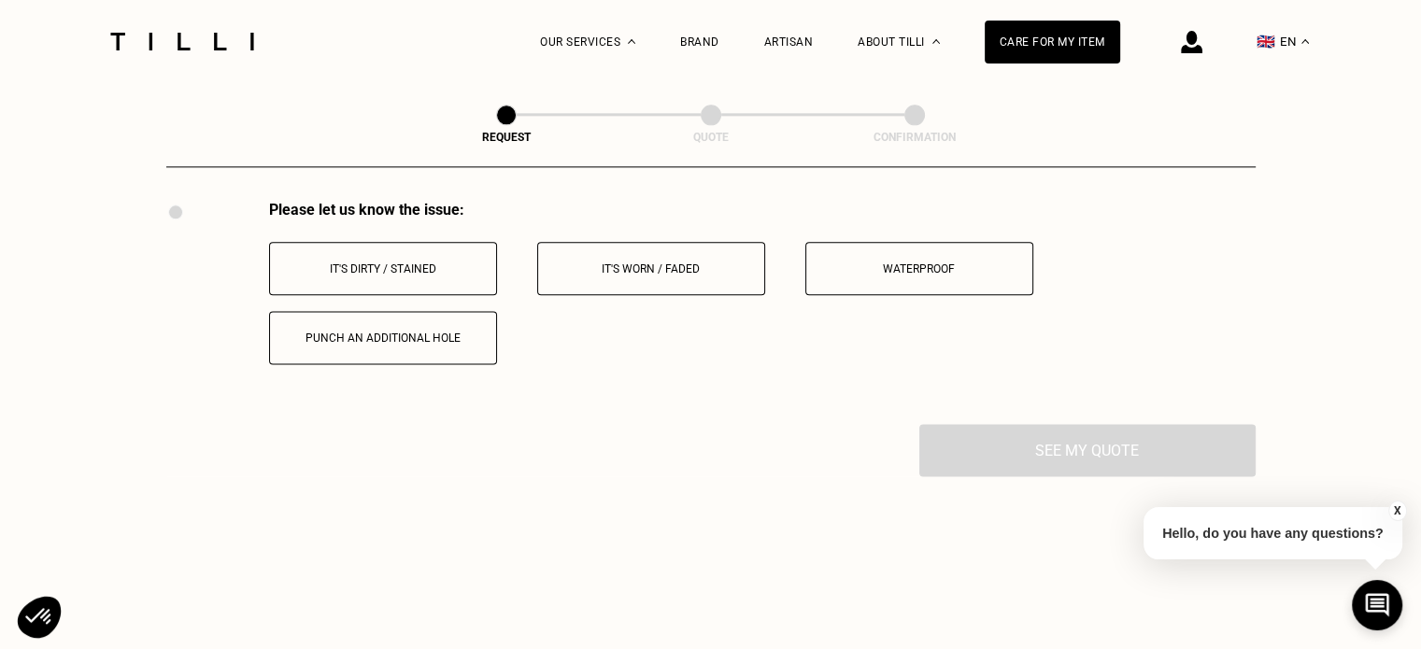
scroll to position [2362, 0]
click at [641, 275] on p "It's worn / faded" at bounding box center [651, 268] width 207 height 13
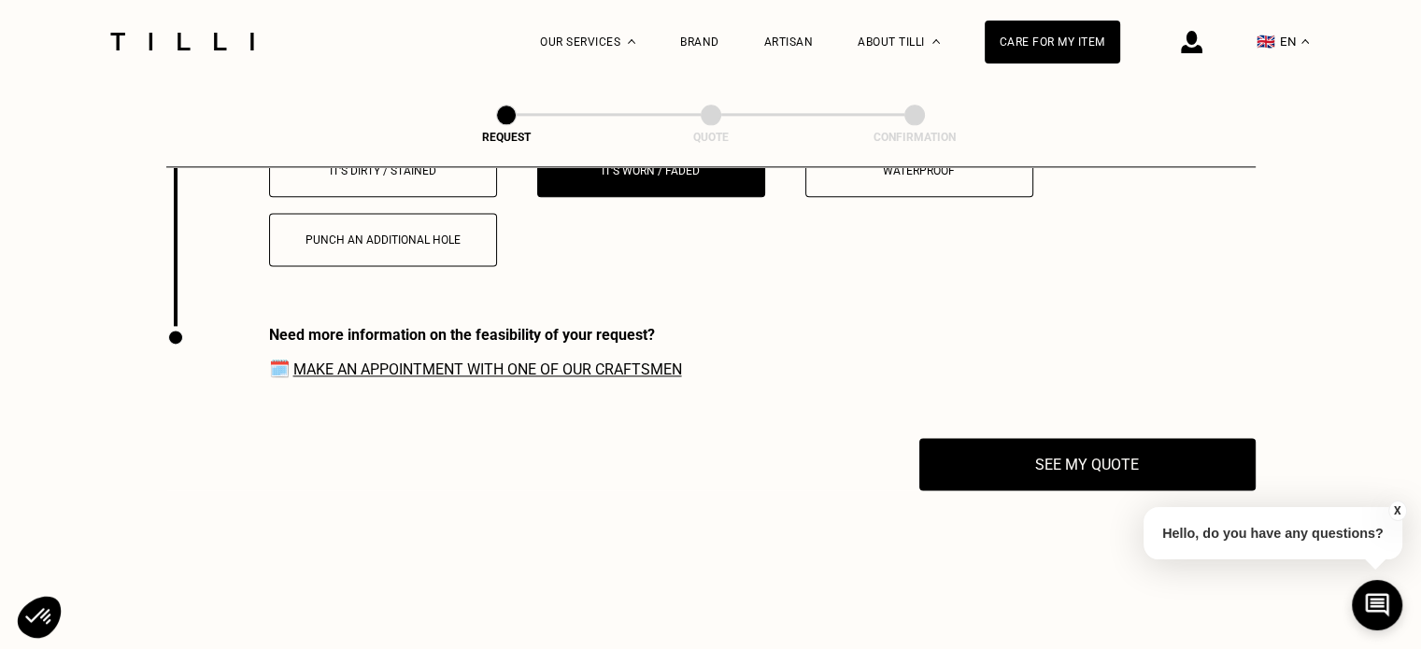
scroll to position [2492, 0]
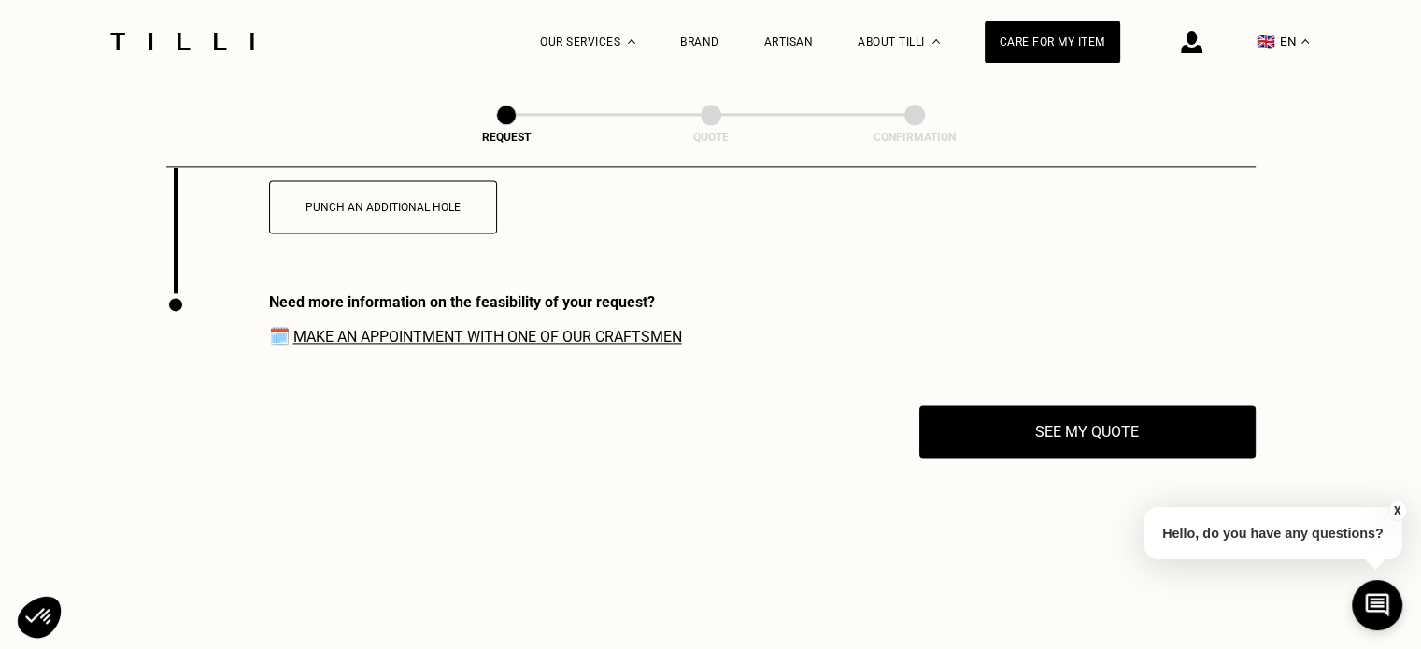
click at [632, 346] on link "Make an appointment with one of our craftsmen" at bounding box center [487, 337] width 389 height 18
